Goal: Book appointment/travel/reservation

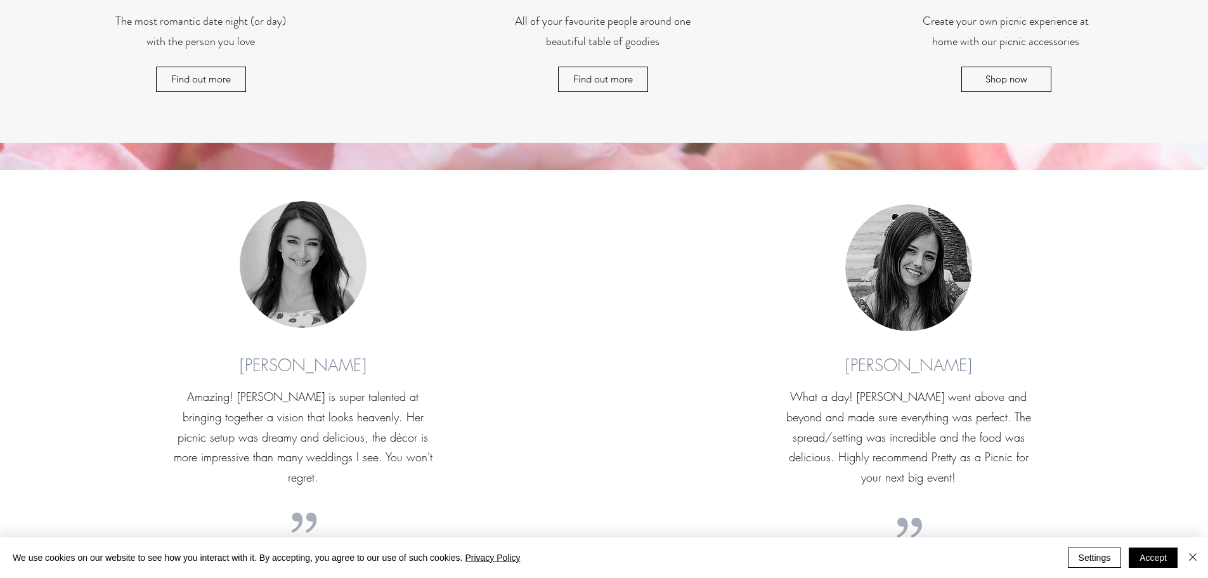
scroll to position [1585, 0]
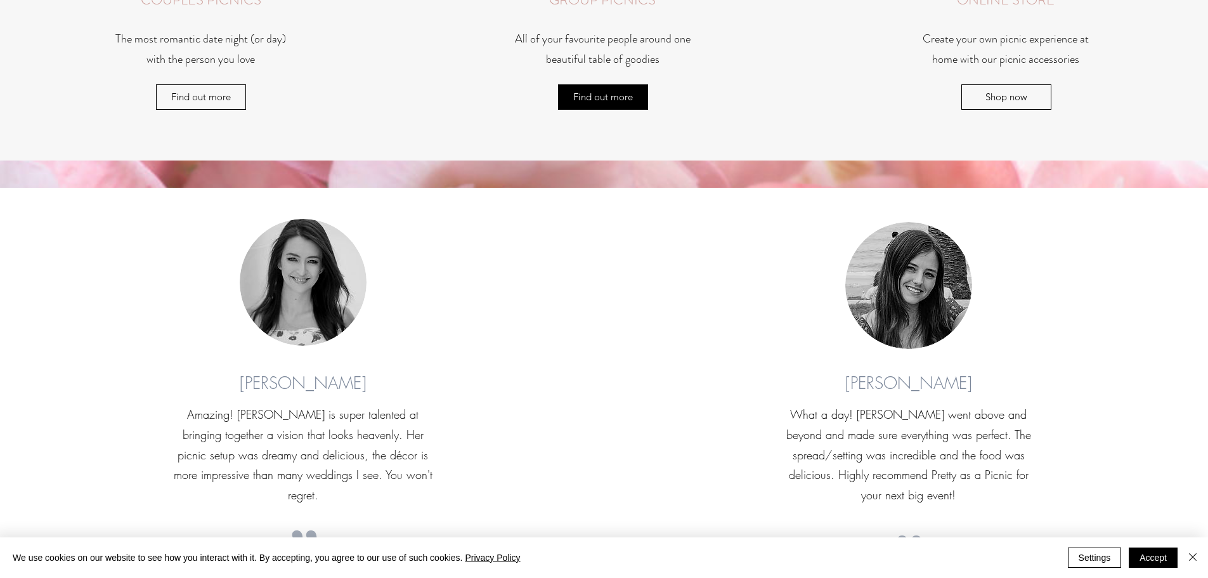
click at [617, 103] on span "Find out more" at bounding box center [603, 97] width 60 height 18
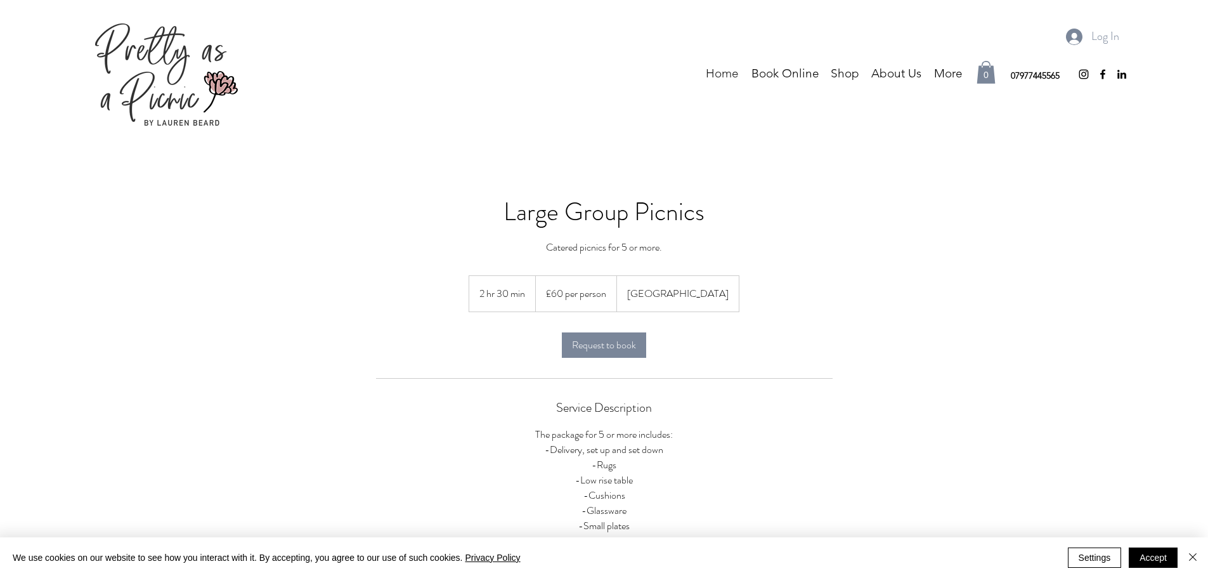
click at [720, 64] on p "Home" at bounding box center [722, 73] width 46 height 19
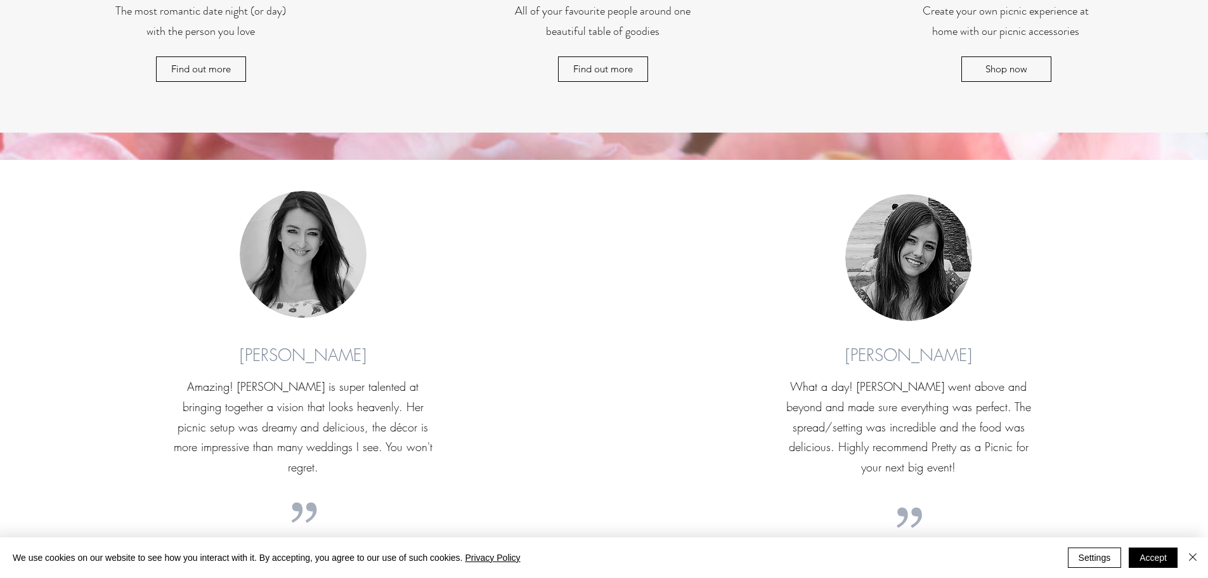
scroll to position [1395, 0]
